Goal: Purchase product/service

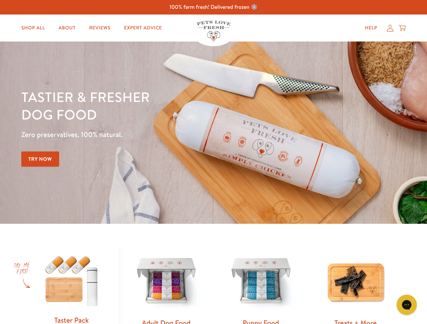
click at [213, 162] on div "Tastier & fresher dog food Zero preservatives. 100% natural. Try Now" at bounding box center [149, 132] width 256 height 89
click at [406, 305] on icon "Open gorgias live chat" at bounding box center [406, 305] width 6 height 6
